Goal: Check status: Check status

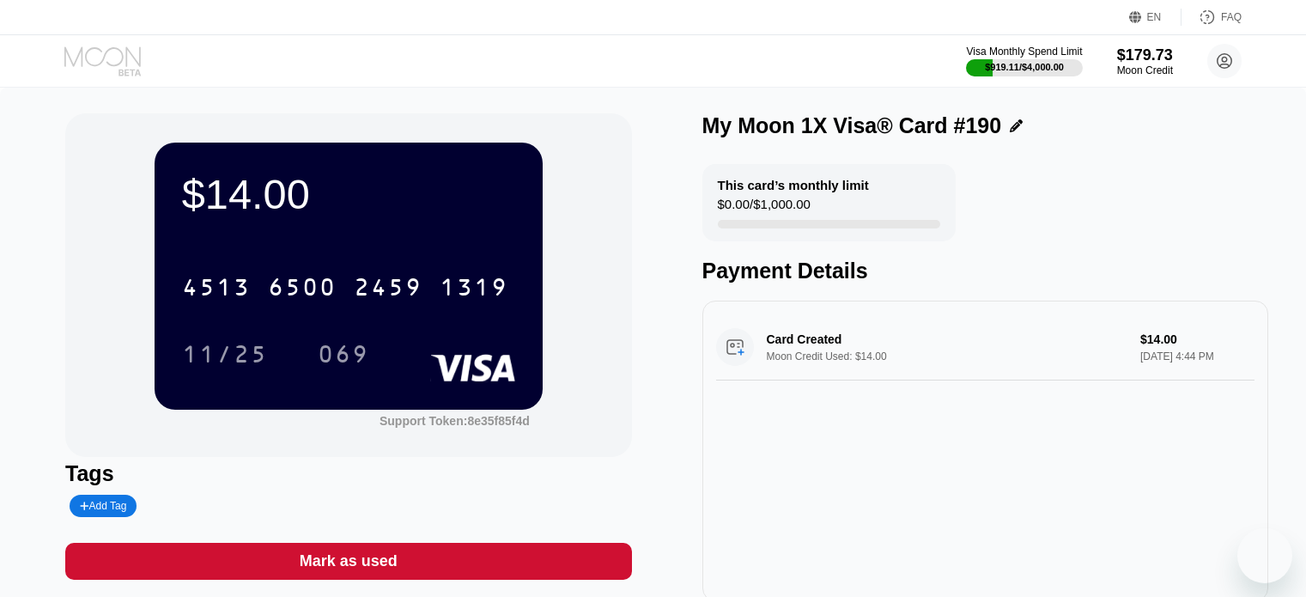
click at [80, 75] on icon at bounding box center [104, 61] width 80 height 30
